Goal: Task Accomplishment & Management: Complete application form

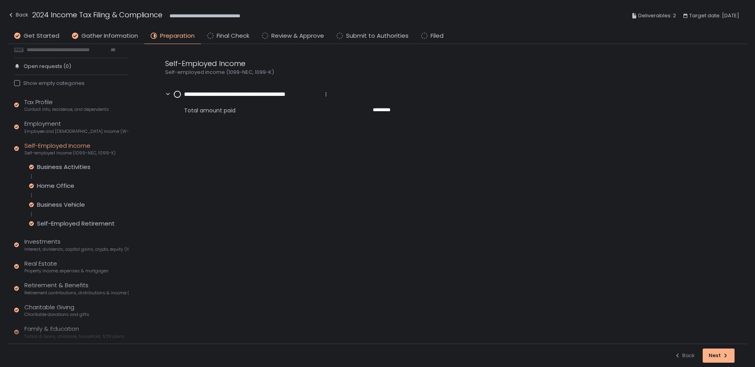
scroll to position [13, 0]
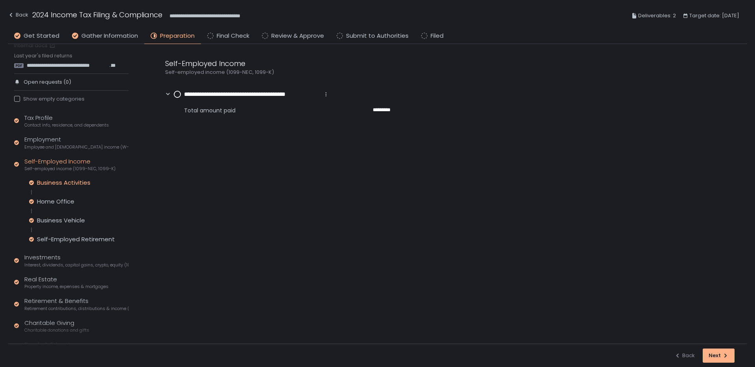
click at [49, 185] on div "Business Activities" at bounding box center [63, 183] width 53 height 8
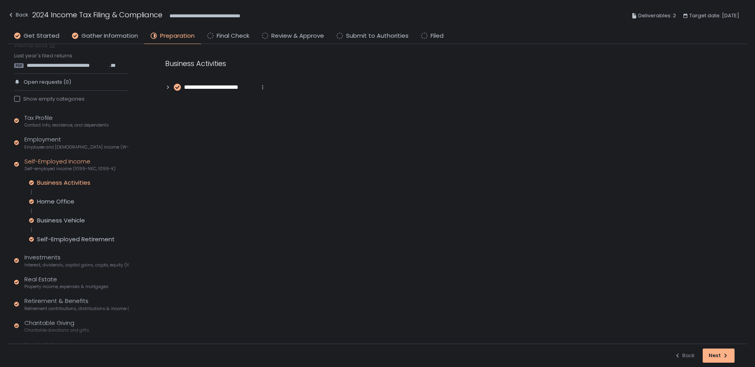
click at [167, 87] on icon at bounding box center [168, 88] width 6 height 6
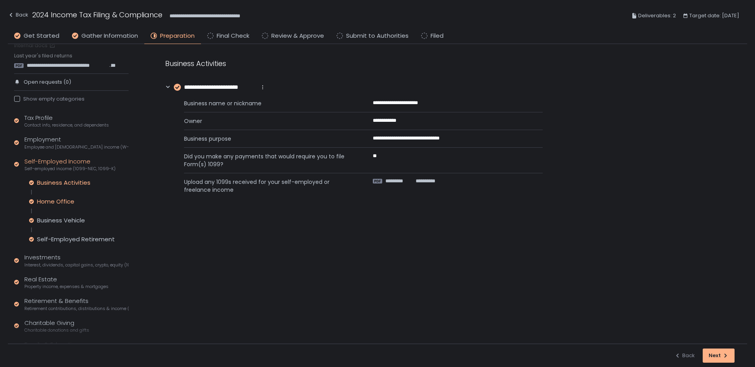
click at [51, 201] on div "Home Office" at bounding box center [55, 202] width 37 height 8
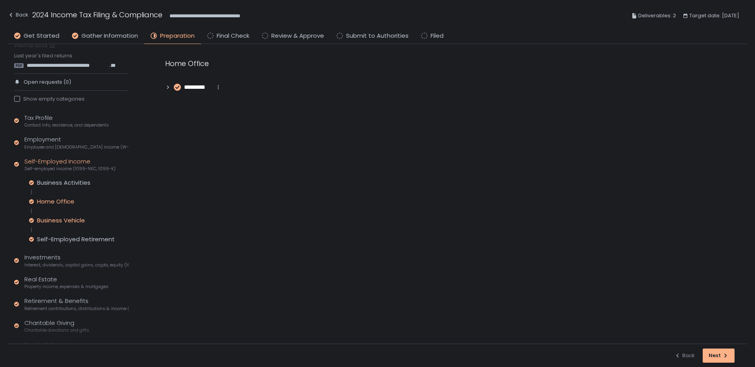
click at [47, 219] on div "Business Vehicle" at bounding box center [61, 221] width 48 height 8
click at [49, 162] on div "Self-Employed Income Self-employed income (1099-NEC, 1099-K)" at bounding box center [69, 164] width 91 height 15
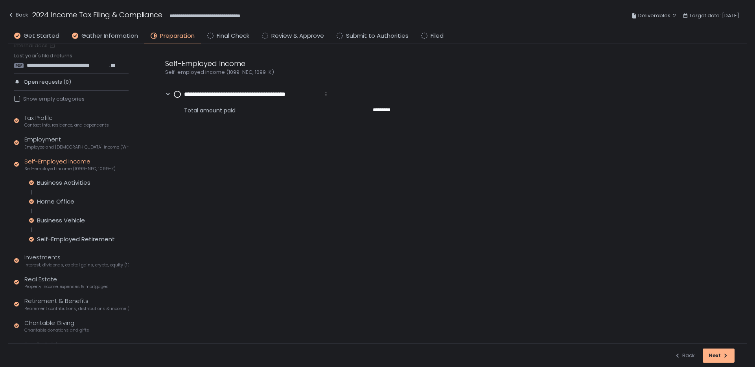
click at [49, 162] on div "Self-Employed Income Self-employed income (1099-NEC, 1099-K)" at bounding box center [69, 164] width 91 height 15
